Goal: Task Accomplishment & Management: Manage account settings

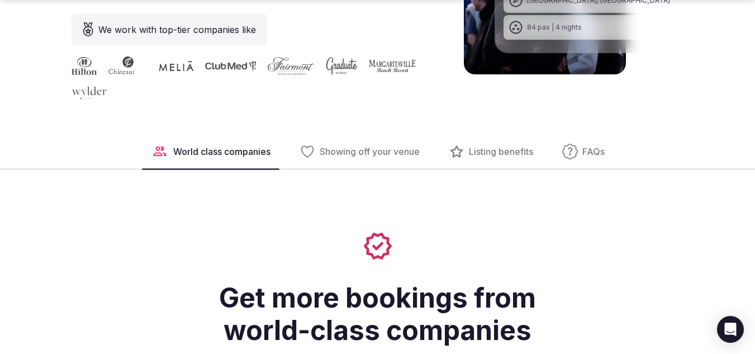
scroll to position [447, 0]
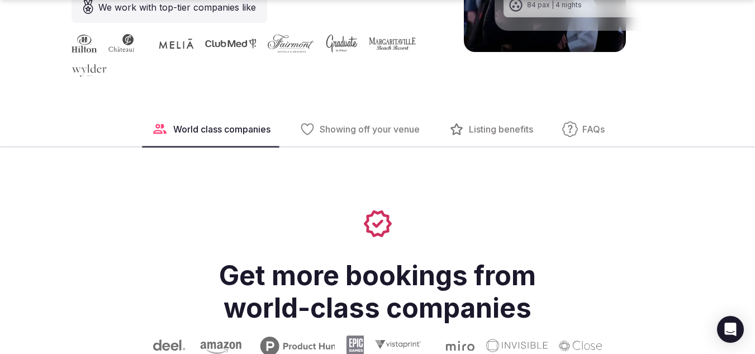
click at [490, 135] on span "Listing benefits" at bounding box center [501, 129] width 64 height 12
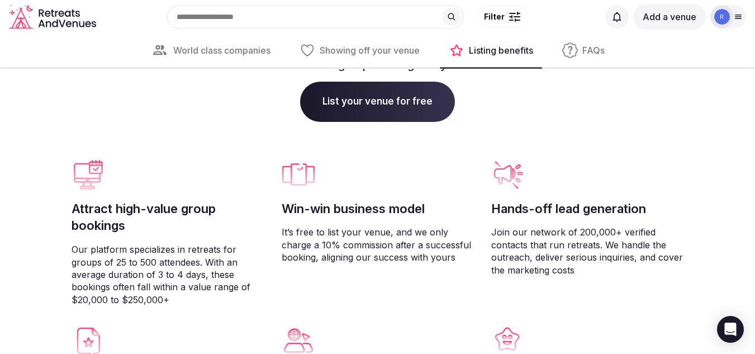
scroll to position [2696, 0]
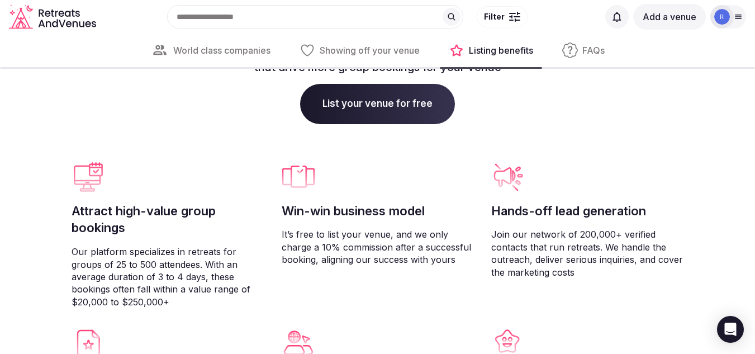
click at [729, 19] on img at bounding box center [722, 17] width 16 height 16
click at [91, 55] on div "World class companies Showing off your venue Listing benefits FAQs" at bounding box center [377, 51] width 755 height 34
click at [126, 88] on div "Listing benefits Unlock exclusive advantages with our platform that drive more …" at bounding box center [378, 215] width 612 height 453
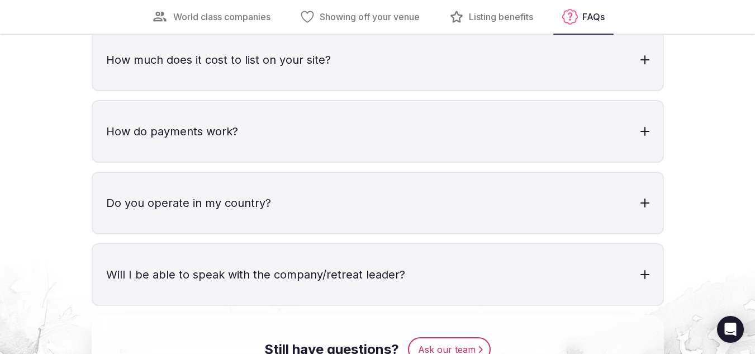
scroll to position [3613, 0]
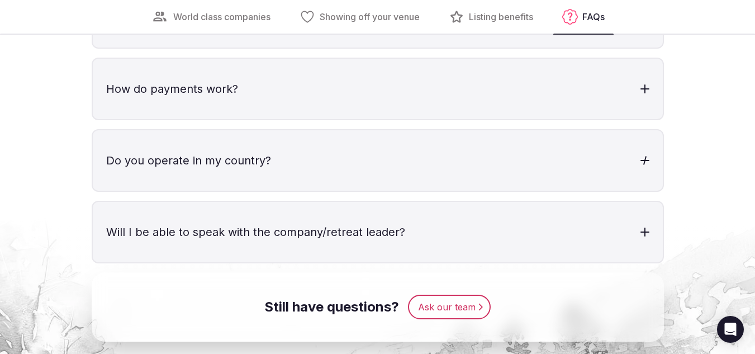
click at [643, 162] on div at bounding box center [644, 160] width 9 height 9
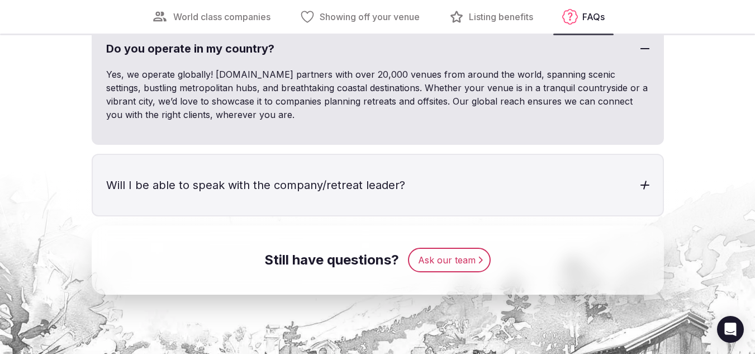
scroll to position [3769, 0]
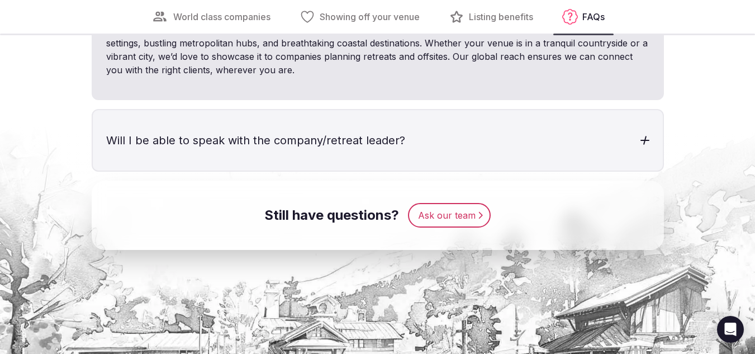
click at [645, 140] on div at bounding box center [644, 140] width 9 height 1
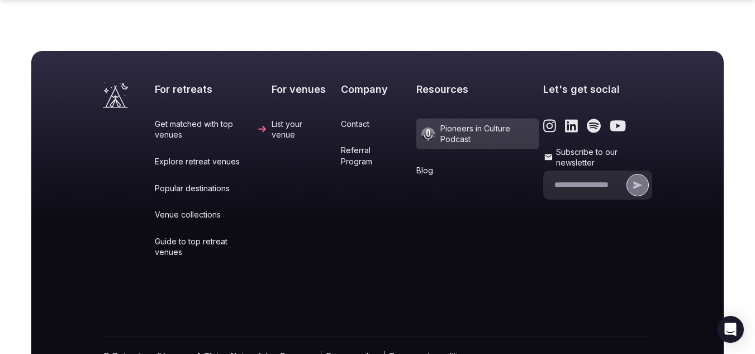
scroll to position [4685, 0]
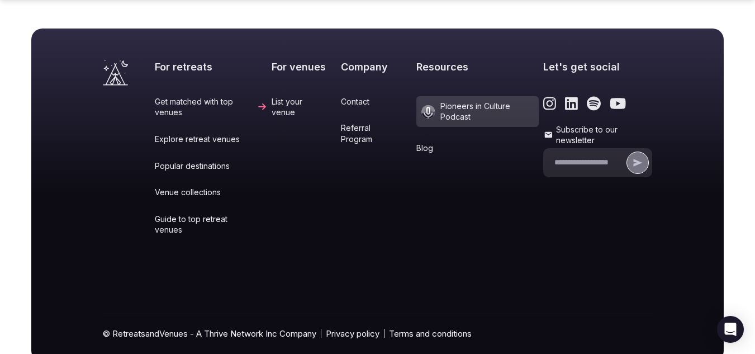
click at [280, 102] on link "List your venue" at bounding box center [304, 107] width 65 height 22
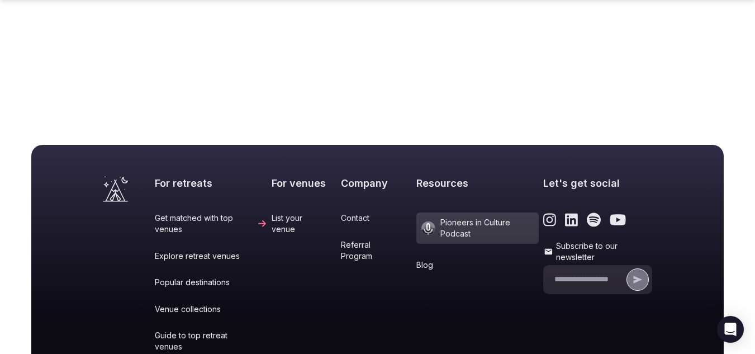
scroll to position [358, 0]
